Goal: Information Seeking & Learning: Check status

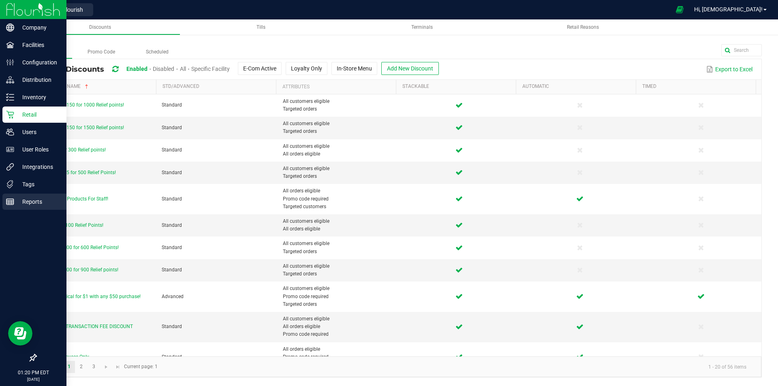
click at [27, 202] on p "Reports" at bounding box center [38, 202] width 49 height 10
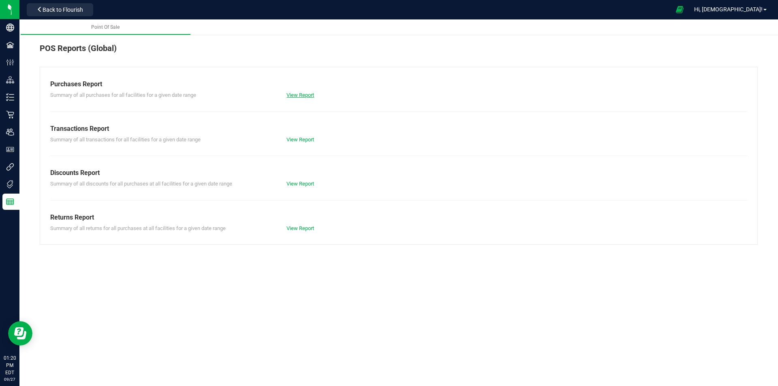
click at [297, 93] on link "View Report" at bounding box center [301, 95] width 28 height 6
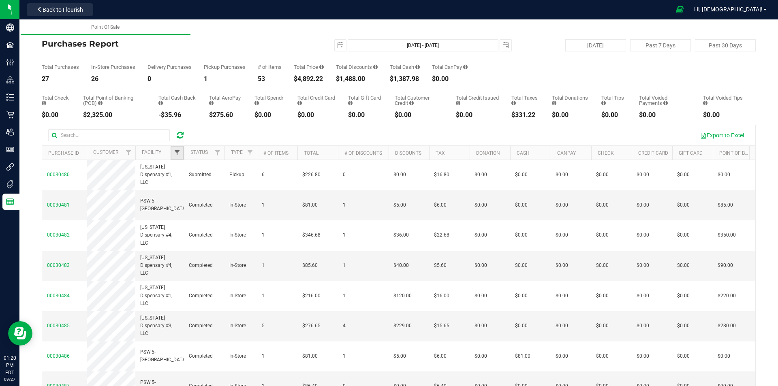
click at [180, 152] on span "Filter" at bounding box center [177, 153] width 6 height 6
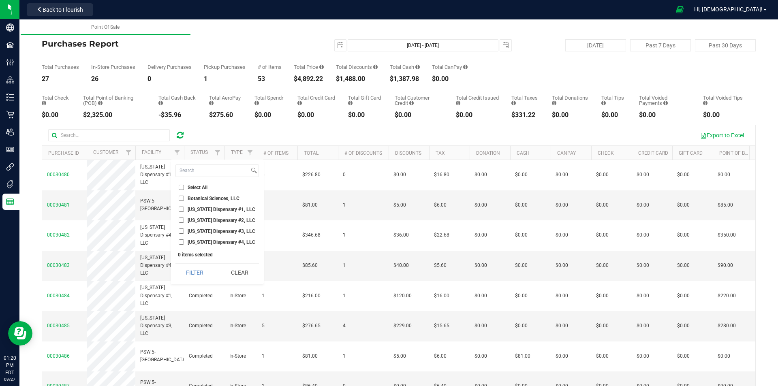
click at [182, 243] on input "[US_STATE] Dispensary #4, LLC" at bounding box center [181, 242] width 5 height 5
click at [191, 270] on button "Filter" at bounding box center [195, 273] width 39 height 18
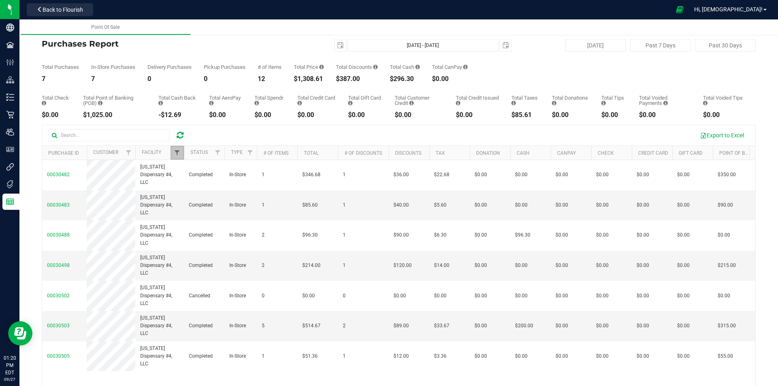
click at [174, 154] on span "Filter" at bounding box center [177, 153] width 6 height 6
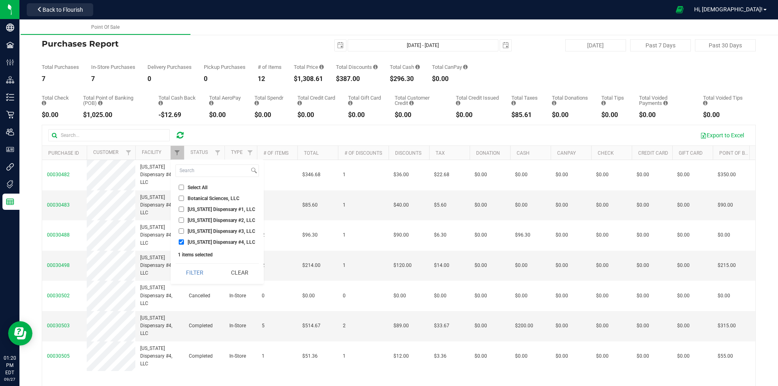
click at [180, 242] on input "[US_STATE] Dispensary #4, LLC" at bounding box center [181, 242] width 5 height 5
checkbox input "false"
click at [180, 231] on input "[US_STATE] Dispensary #3, LLC" at bounding box center [181, 231] width 5 height 5
checkbox input "true"
click at [198, 271] on button "Filter" at bounding box center [195, 273] width 39 height 18
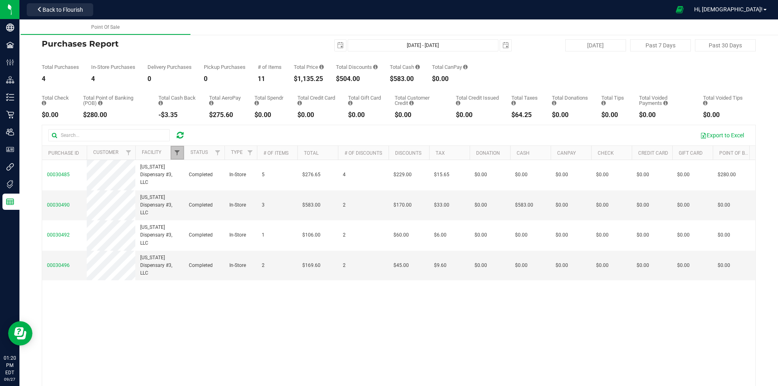
click at [180, 152] on span "Filter" at bounding box center [177, 153] width 6 height 6
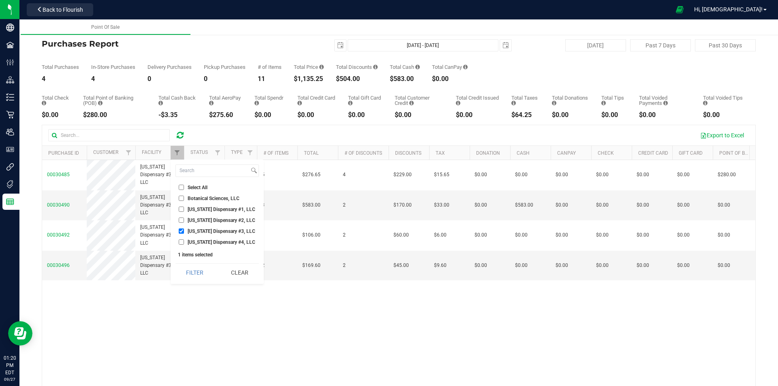
click at [182, 241] on input "[US_STATE] Dispensary #4, LLC" at bounding box center [181, 242] width 5 height 5
checkbox input "true"
click at [181, 230] on input "[US_STATE] Dispensary #3, LLC" at bounding box center [181, 231] width 5 height 5
checkbox input "false"
click at [206, 274] on button "Filter" at bounding box center [195, 273] width 39 height 18
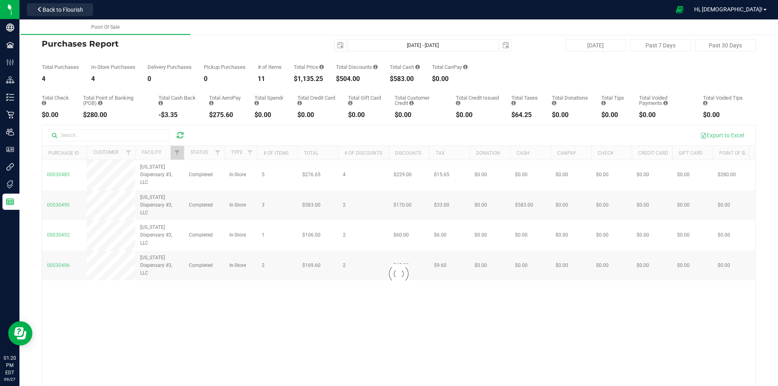
checkbox input "true"
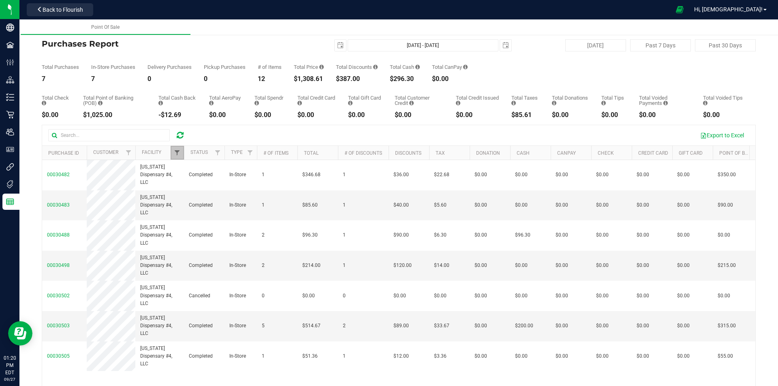
click at [180, 152] on span "Filter" at bounding box center [177, 153] width 6 height 6
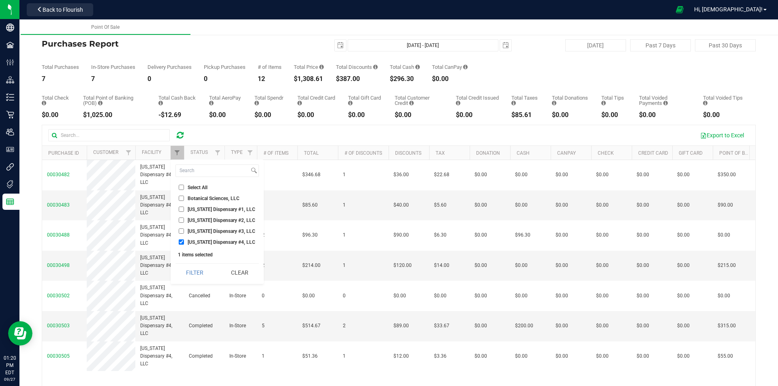
click at [180, 228] on li "[US_STATE] Dispensary #3, LLC" at bounding box center [218, 231] width 84 height 9
click at [181, 232] on input "[US_STATE] Dispensary #3, LLC" at bounding box center [181, 231] width 5 height 5
checkbox input "true"
click at [182, 242] on input "[US_STATE] Dispensary #4, LLC" at bounding box center [181, 242] width 5 height 5
checkbox input "false"
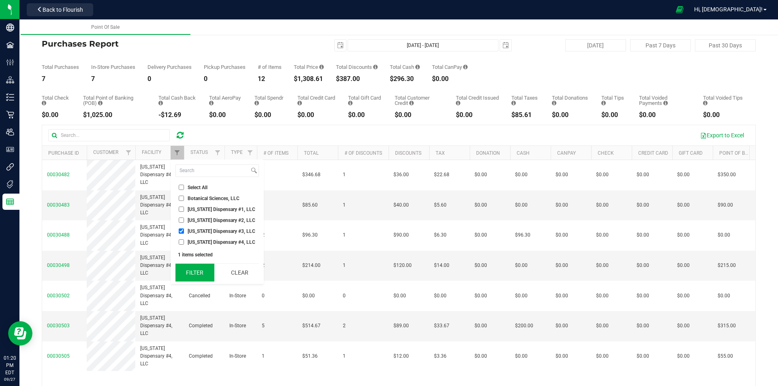
click at [199, 274] on button "Filter" at bounding box center [195, 273] width 39 height 18
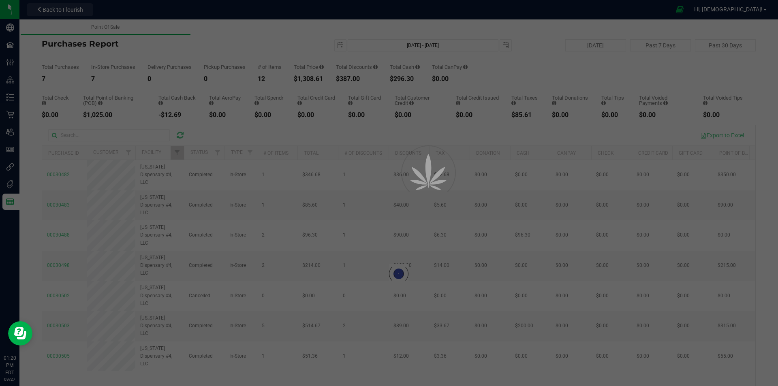
checkbox input "true"
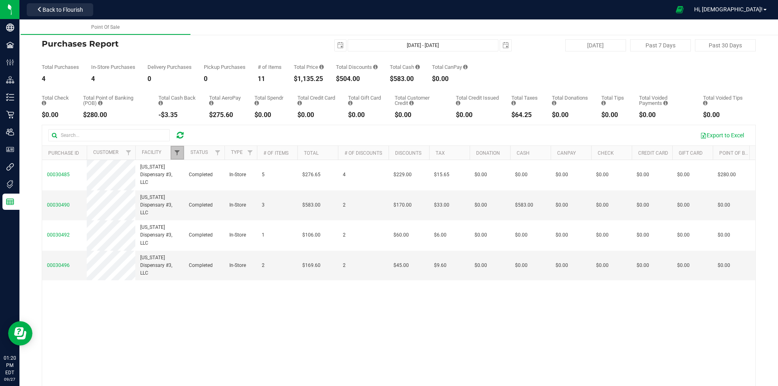
click at [176, 153] on span "Filter" at bounding box center [177, 153] width 6 height 6
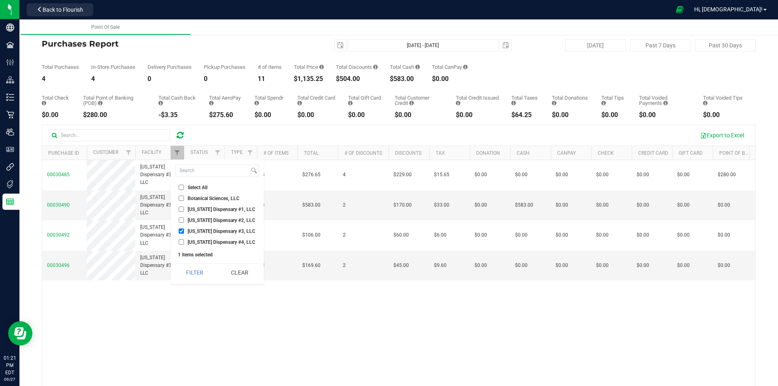
click at [181, 220] on input "[US_STATE] Dispensary #2, LLC" at bounding box center [181, 220] width 5 height 5
checkbox input "true"
click at [181, 228] on li "[US_STATE] Dispensary #3, LLC" at bounding box center [218, 231] width 84 height 9
click at [182, 232] on input "[US_STATE] Dispensary #3, LLC" at bounding box center [181, 231] width 5 height 5
checkbox input "false"
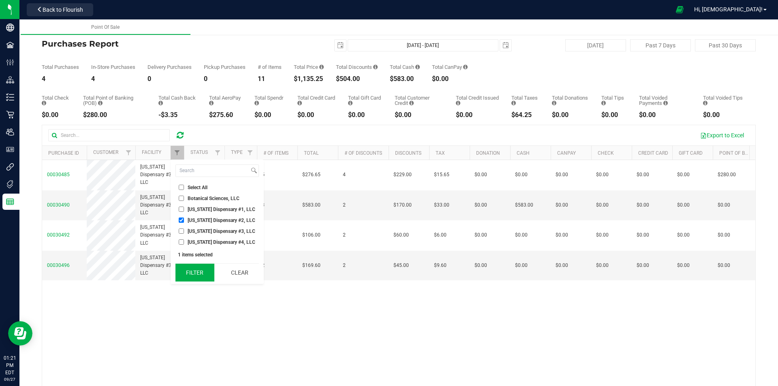
click at [196, 270] on button "Filter" at bounding box center [195, 273] width 39 height 18
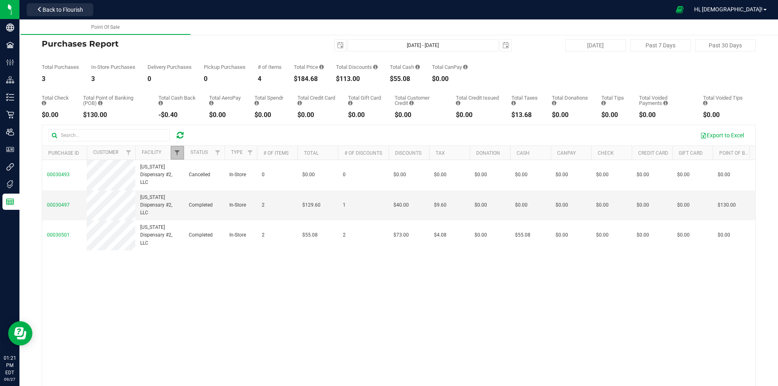
click at [176, 151] on span "Filter" at bounding box center [177, 153] width 6 height 6
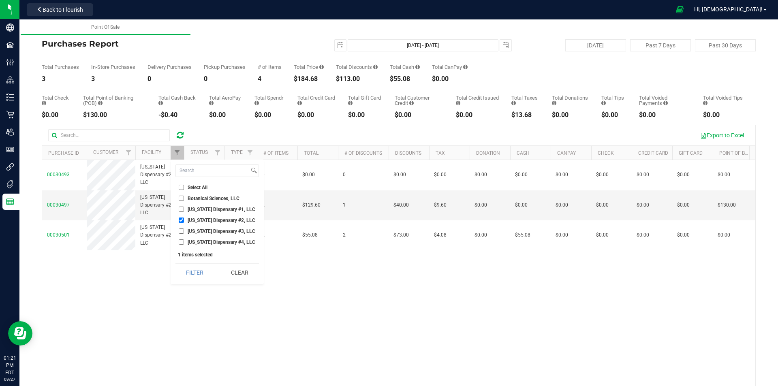
click at [181, 219] on input "[US_STATE] Dispensary #2, LLC" at bounding box center [181, 220] width 5 height 5
checkbox input "false"
click at [182, 210] on input "[US_STATE] Dispensary #1, LLC" at bounding box center [181, 209] width 5 height 5
checkbox input "true"
click at [195, 274] on button "Filter" at bounding box center [195, 273] width 39 height 18
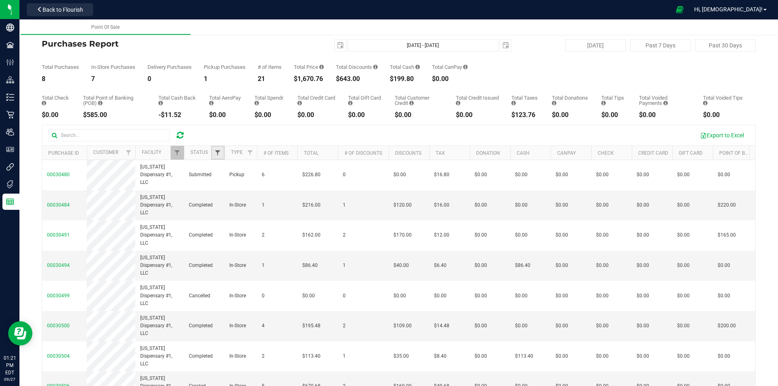
click at [217, 154] on span "Filter" at bounding box center [217, 153] width 6 height 6
click at [222, 211] on input "Completed" at bounding box center [221, 209] width 5 height 5
checkbox input "true"
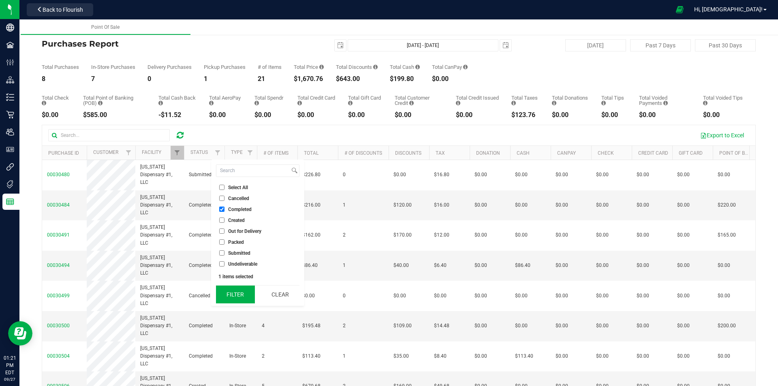
click at [241, 294] on button "Filter" at bounding box center [235, 295] width 39 height 18
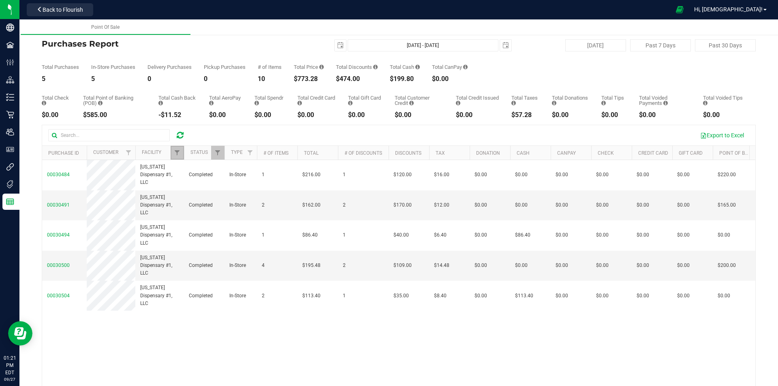
click at [173, 150] on link "Filter" at bounding box center [177, 153] width 13 height 14
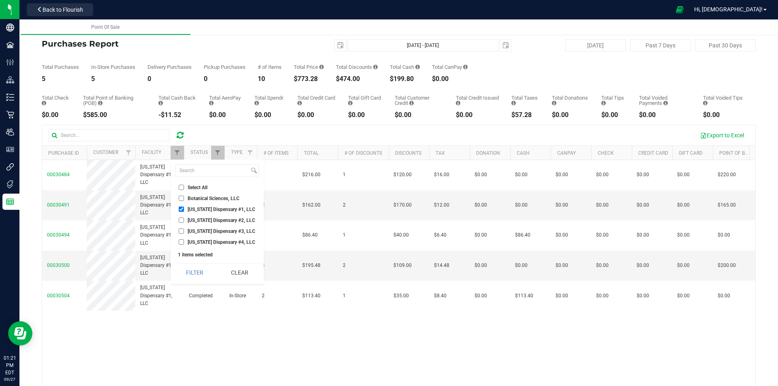
click at [182, 210] on input "[US_STATE] Dispensary #1, LLC" at bounding box center [181, 209] width 5 height 5
checkbox input "false"
click at [182, 220] on input "[US_STATE] Dispensary #2, LLC" at bounding box center [181, 220] width 5 height 5
click at [197, 272] on button "Filter" at bounding box center [195, 273] width 39 height 18
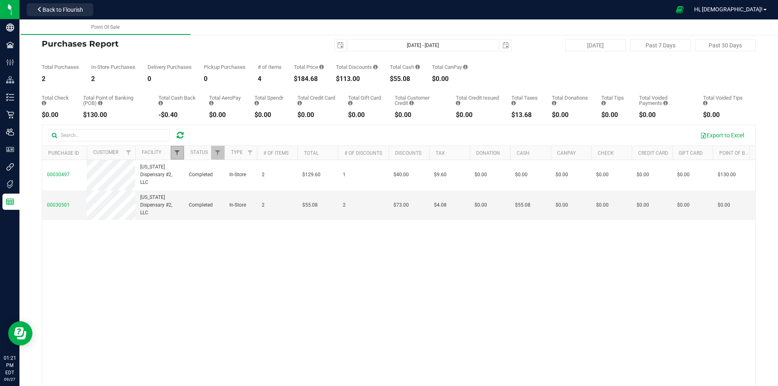
click at [177, 151] on span "Filter" at bounding box center [177, 153] width 6 height 6
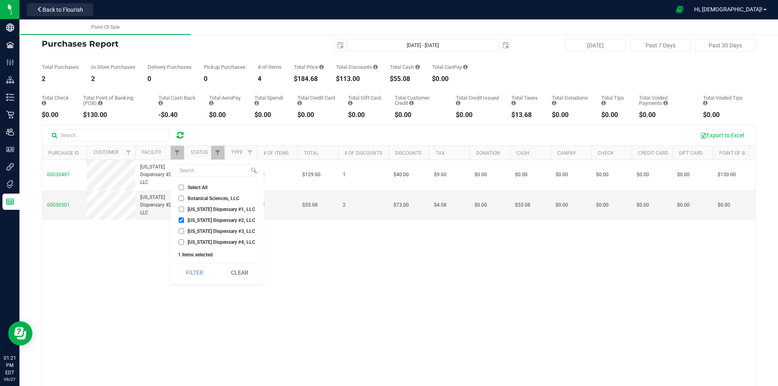
click at [182, 218] on input "[US_STATE] Dispensary #2, LLC" at bounding box center [181, 220] width 5 height 5
checkbox input "false"
click at [182, 231] on input "[US_STATE] Dispensary #3, LLC" at bounding box center [181, 231] width 5 height 5
click at [193, 270] on button "Filter" at bounding box center [195, 273] width 39 height 18
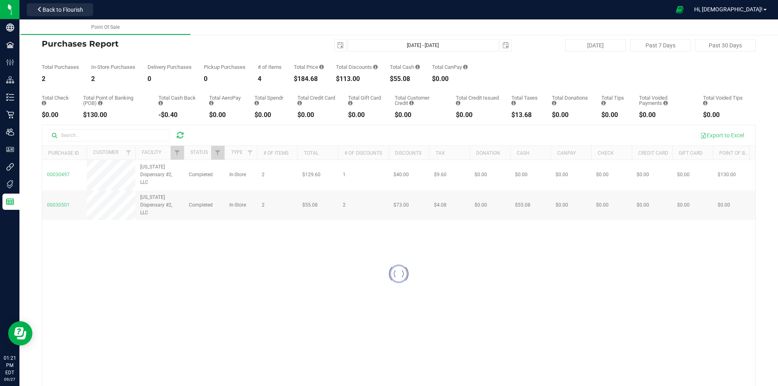
checkbox input "true"
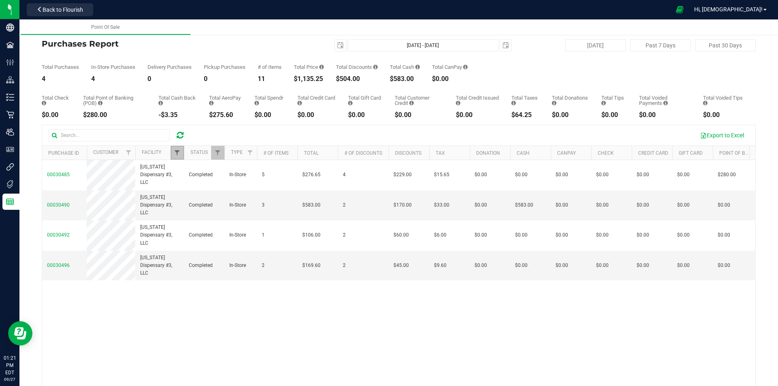
click at [175, 152] on span "Filter" at bounding box center [177, 153] width 6 height 6
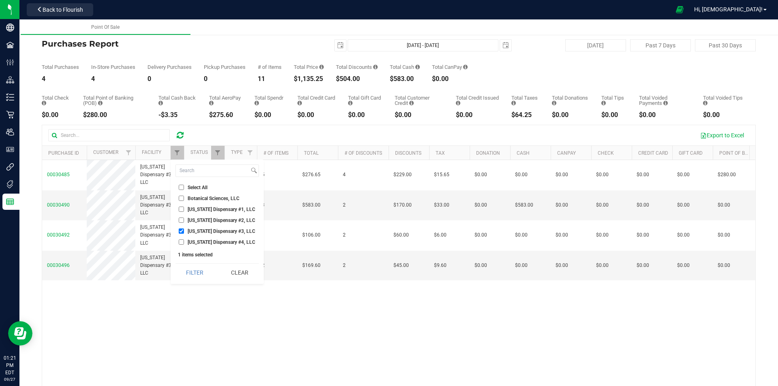
click at [181, 241] on input "[US_STATE] Dispensary #4, LLC" at bounding box center [181, 242] width 5 height 5
checkbox input "true"
click at [181, 231] on input "[US_STATE] Dispensary #3, LLC" at bounding box center [181, 231] width 5 height 5
checkbox input "false"
click at [192, 272] on button "Filter" at bounding box center [195, 273] width 39 height 18
